Goal: Transaction & Acquisition: Purchase product/service

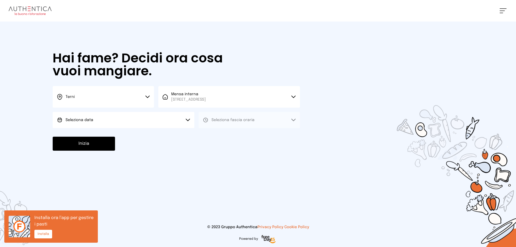
click at [156, 120] on button "Seleziona data" at bounding box center [124, 120] width 142 height 16
click at [150, 132] on li "[DATE], [DATE]" at bounding box center [124, 135] width 142 height 14
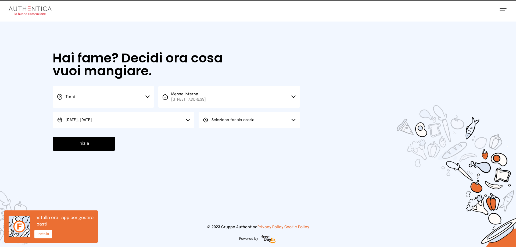
click at [222, 121] on span "Seleziona fascia oraria" at bounding box center [232, 120] width 43 height 4
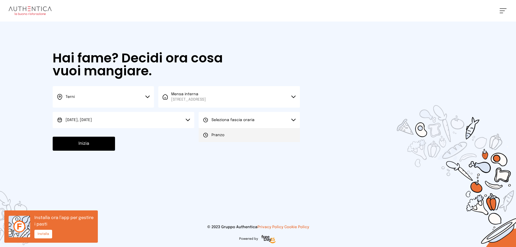
click at [218, 134] on span "Pranzo" at bounding box center [217, 134] width 13 height 5
click at [96, 142] on button "Inizia" at bounding box center [84, 143] width 62 height 14
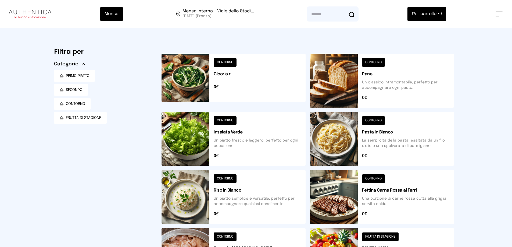
scroll to position [81, 0]
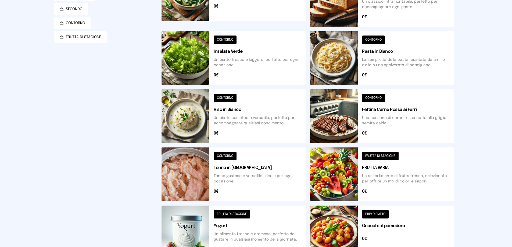
click at [252, 113] on button at bounding box center [233, 116] width 144 height 54
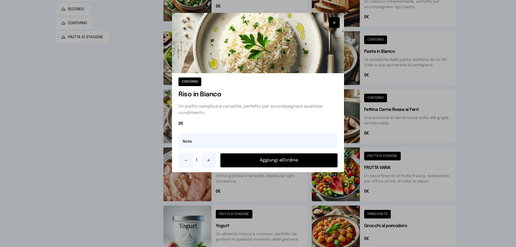
click at [259, 158] on button "Aggiungi all'ordine" at bounding box center [278, 160] width 117 height 14
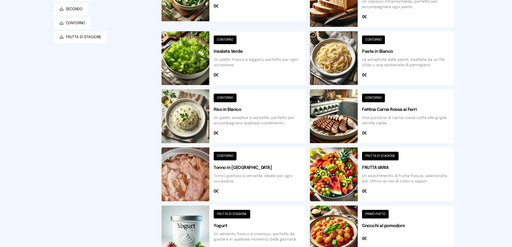
click at [268, 218] on button at bounding box center [233, 232] width 144 height 54
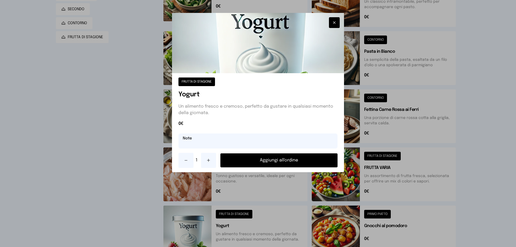
click at [266, 145] on input "text" at bounding box center [257, 140] width 159 height 15
type input "**********"
click at [302, 158] on button "Aggiungi all'ordine" at bounding box center [278, 160] width 117 height 14
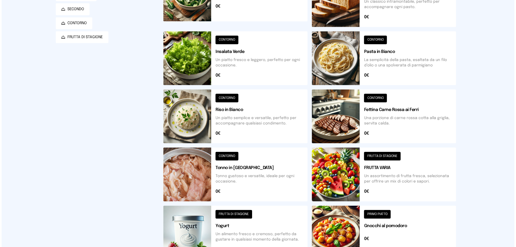
scroll to position [0, 0]
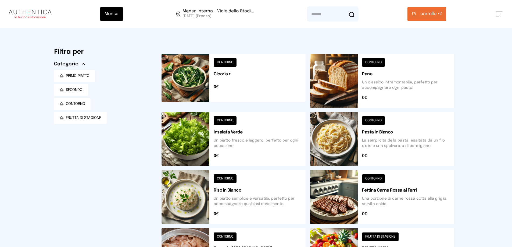
click at [441, 16] on span "carrello • 2" at bounding box center [430, 14] width 21 height 6
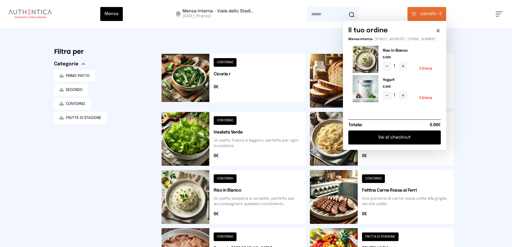
click at [429, 73] on div "Riso in Bianco 0.00€ 1 Elimina" at bounding box center [409, 59] width 54 height 27
click at [431, 70] on button "Elimina" at bounding box center [425, 69] width 13 height 4
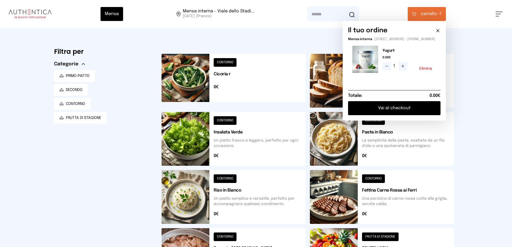
click at [265, 187] on button at bounding box center [233, 197] width 144 height 54
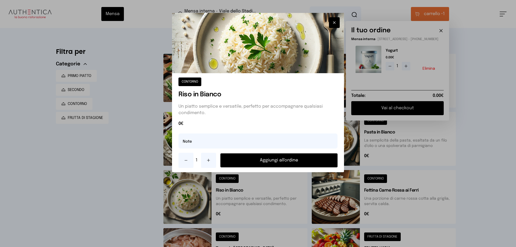
click at [266, 129] on div "0€" at bounding box center [257, 124] width 159 height 9
click at [265, 137] on input "text" at bounding box center [257, 140] width 159 height 15
type input "**********"
click at [268, 160] on button "Aggiungi all'ordine" at bounding box center [278, 160] width 117 height 14
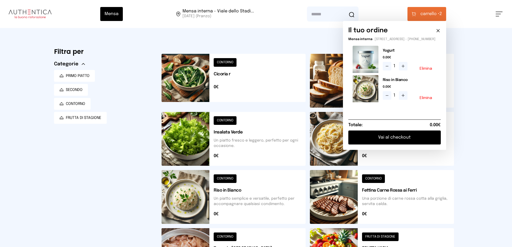
click at [255, 90] on button at bounding box center [233, 81] width 144 height 54
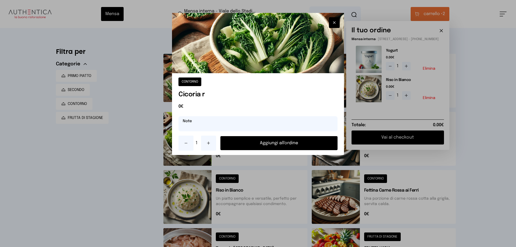
click at [242, 119] on input "text" at bounding box center [257, 123] width 159 height 15
type input "**********"
click at [253, 137] on button "Aggiungi all'ordine" at bounding box center [278, 143] width 117 height 14
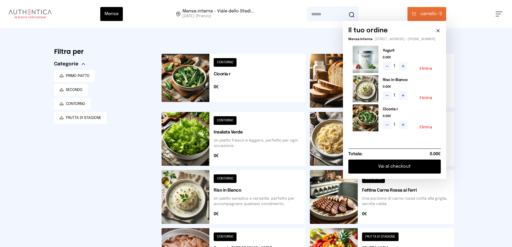
click at [393, 170] on button "Vai al checkout" at bounding box center [394, 166] width 92 height 14
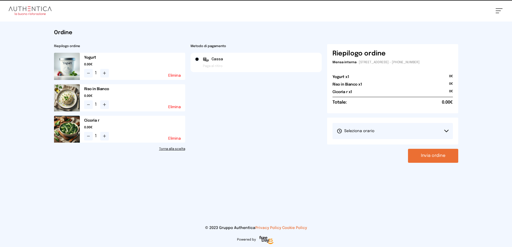
click at [404, 125] on button "Seleziona orario" at bounding box center [392, 131] width 120 height 16
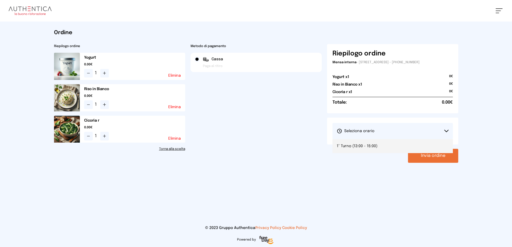
click at [389, 146] on li "1° Turno (13:00 - 15:00)" at bounding box center [392, 146] width 120 height 14
click at [417, 158] on button "Invia ordine" at bounding box center [433, 155] width 50 height 14
